Goal: Navigation & Orientation: Find specific page/section

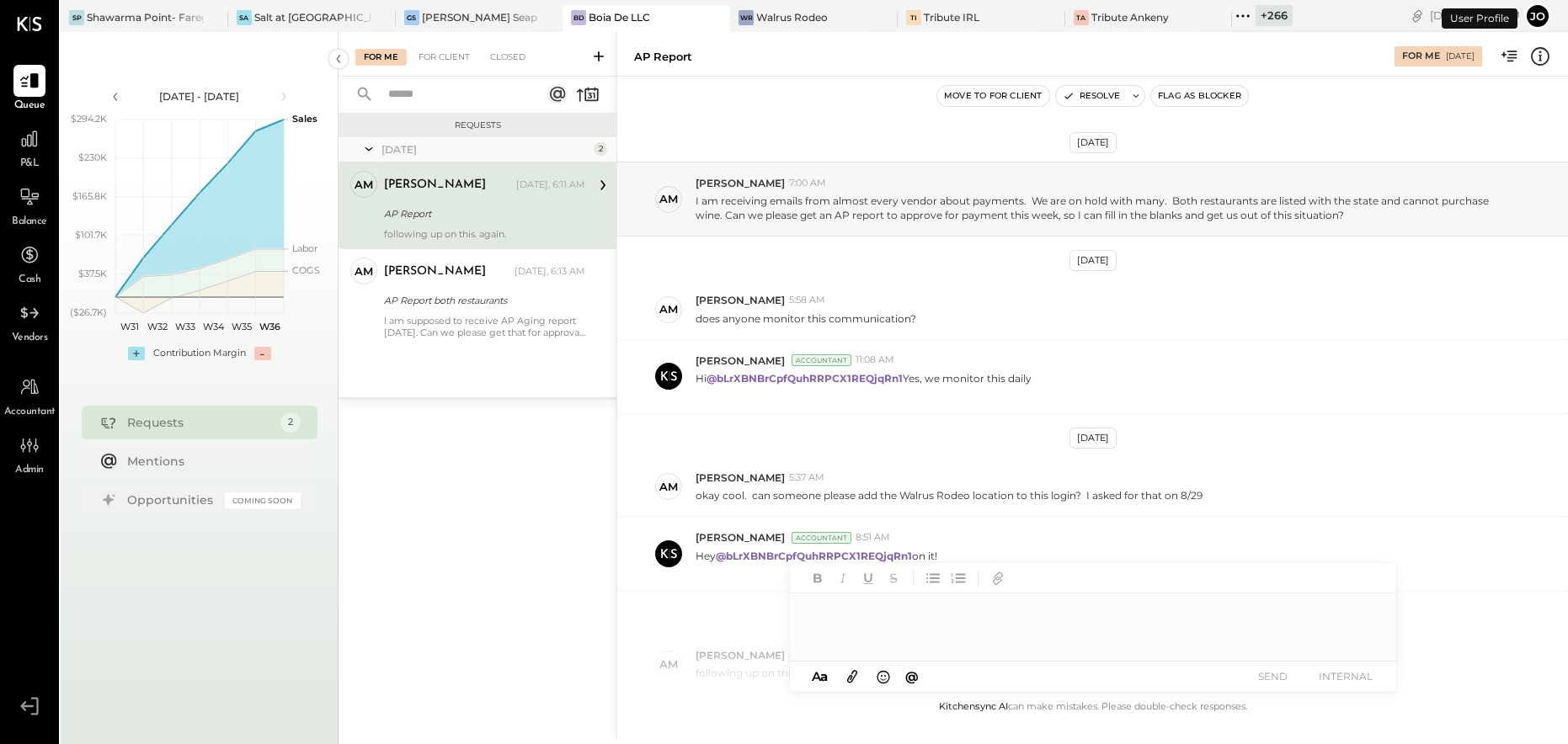
scroll to position [123, 0]
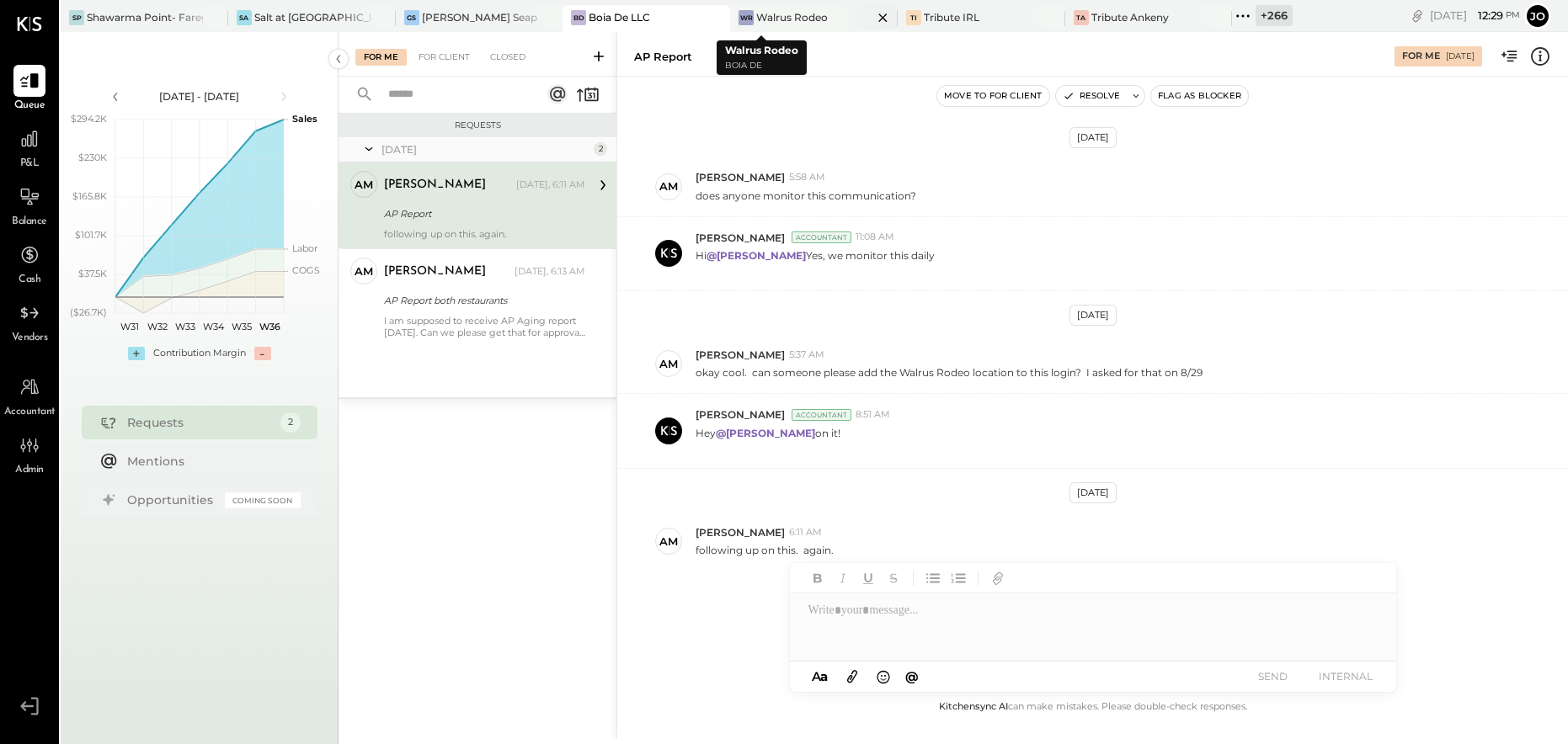
click at [756, 24] on div "Walrus Rodeo" at bounding box center [792, 17] width 72 height 14
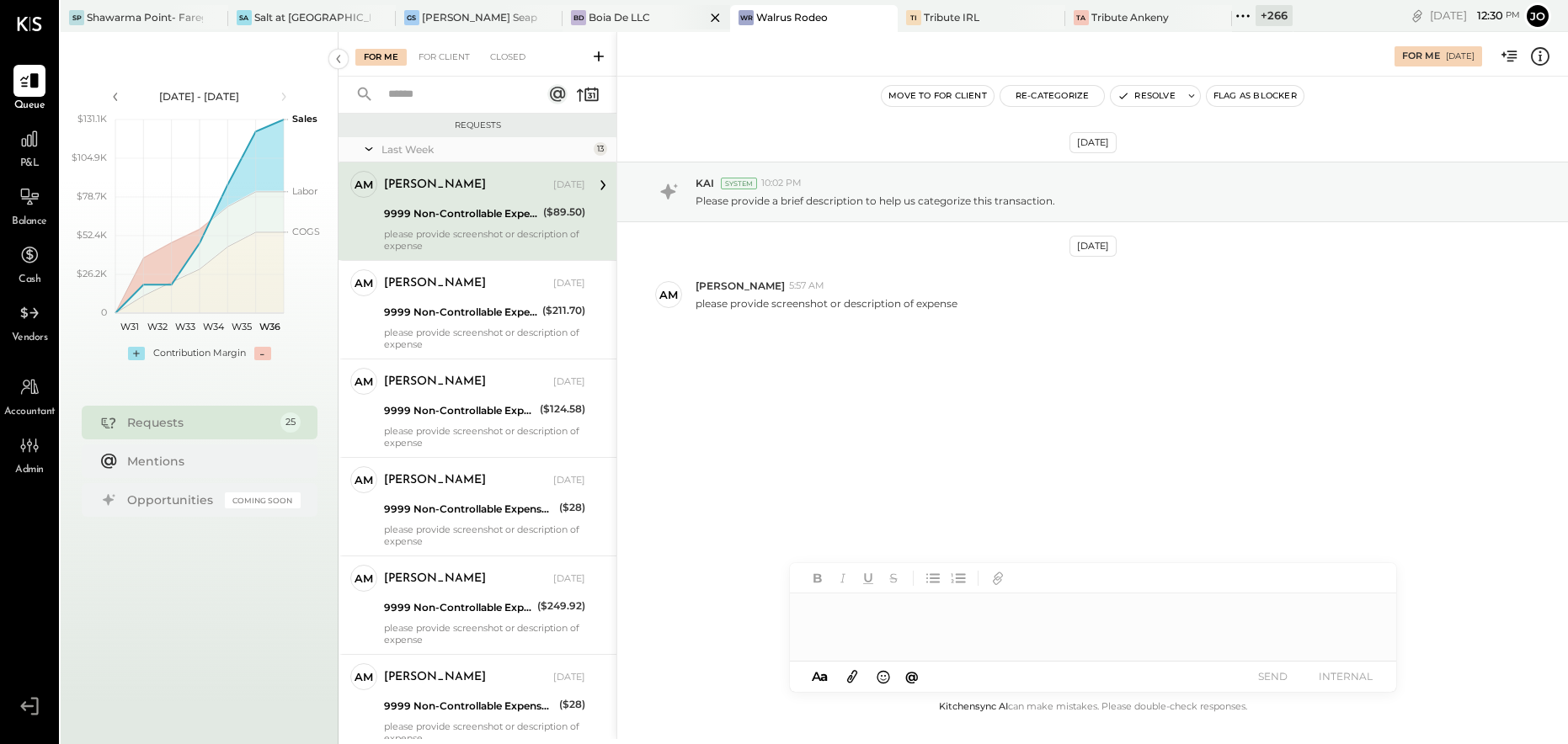
click at [611, 17] on div "Boia De LLC" at bounding box center [619, 17] width 62 height 14
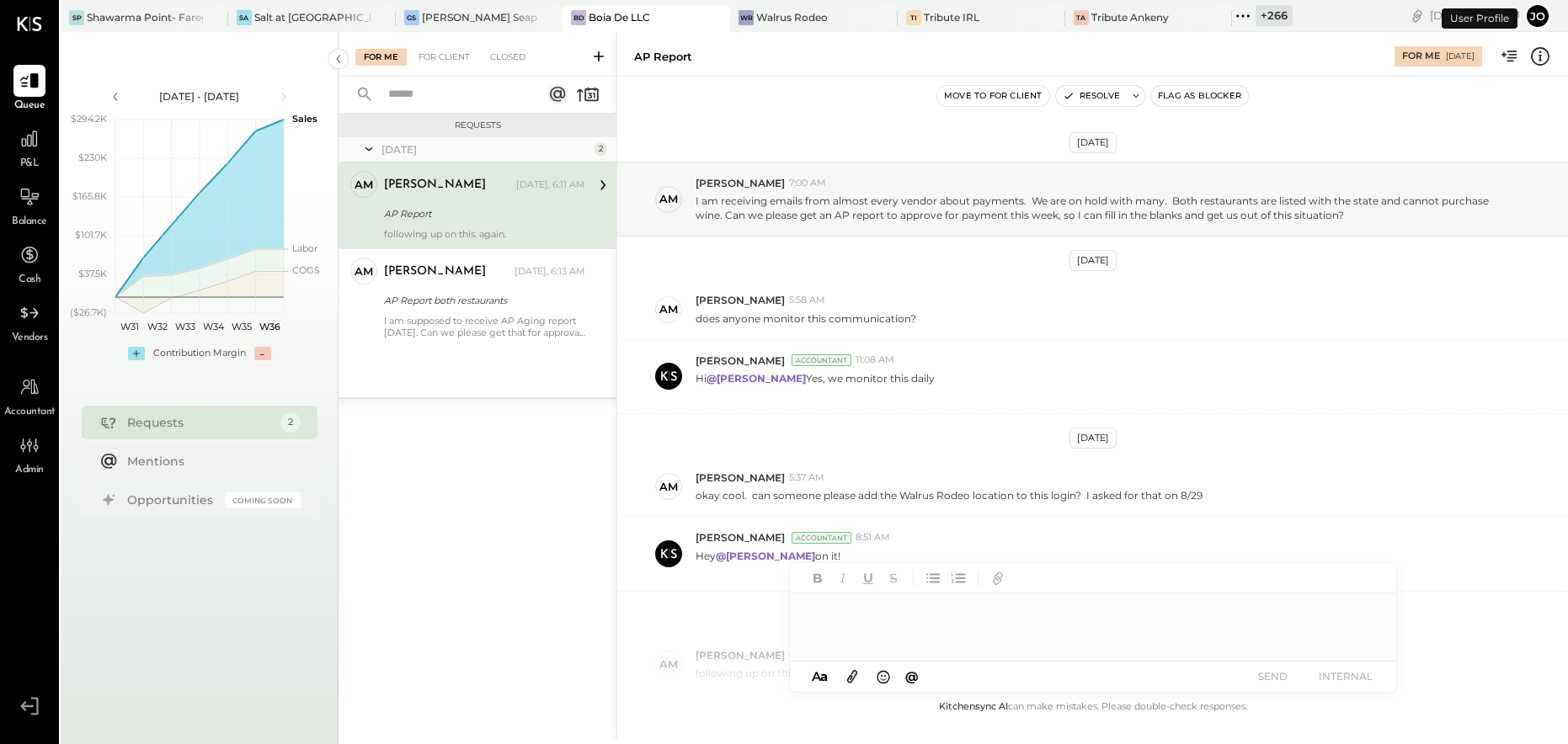
scroll to position [123, 0]
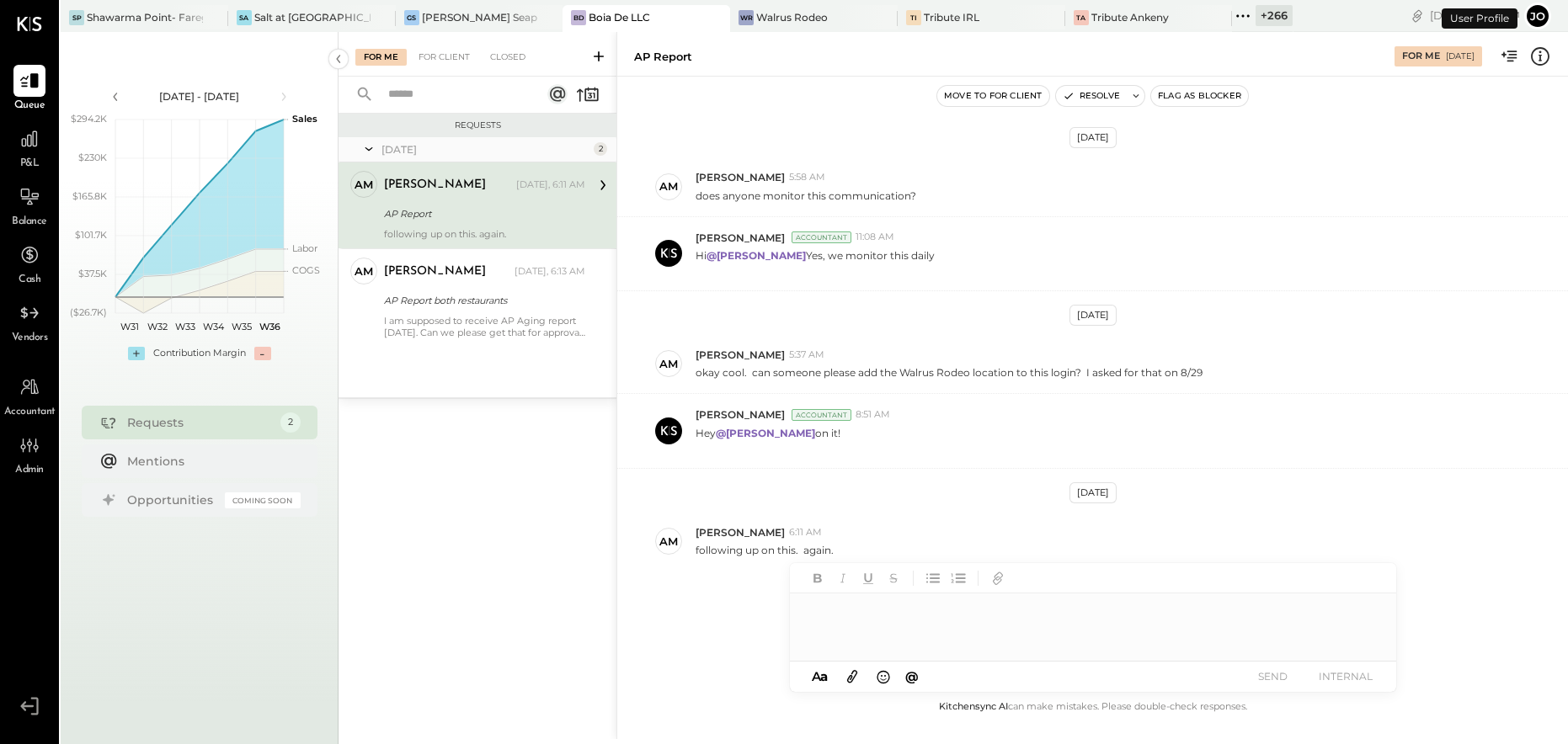
click at [1059, 636] on div at bounding box center [1093, 627] width 606 height 68
click at [1237, 537] on div "[PERSON_NAME] 6:11 AM" at bounding box center [1125, 532] width 859 height 14
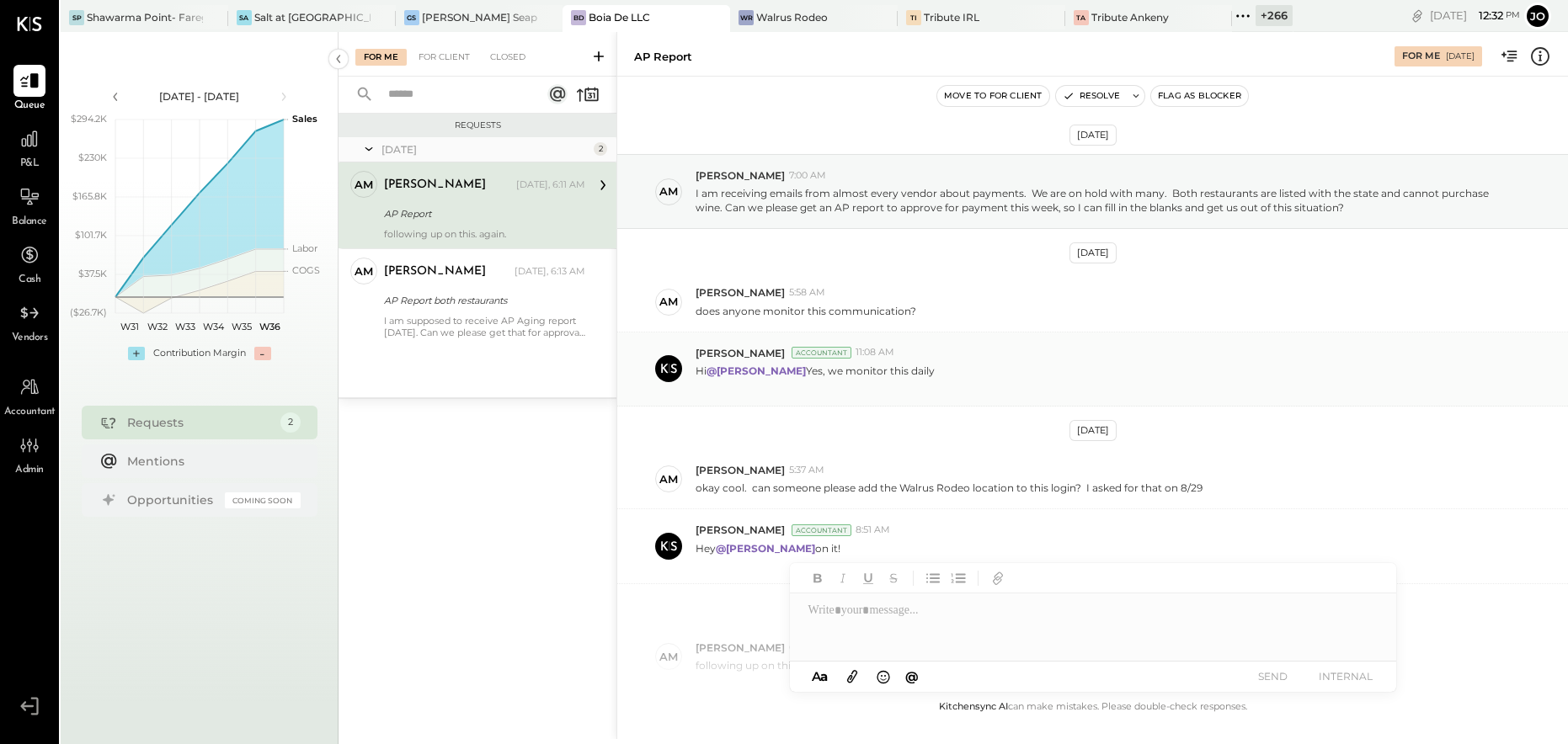
scroll to position [0, 0]
